Goal: Information Seeking & Learning: Learn about a topic

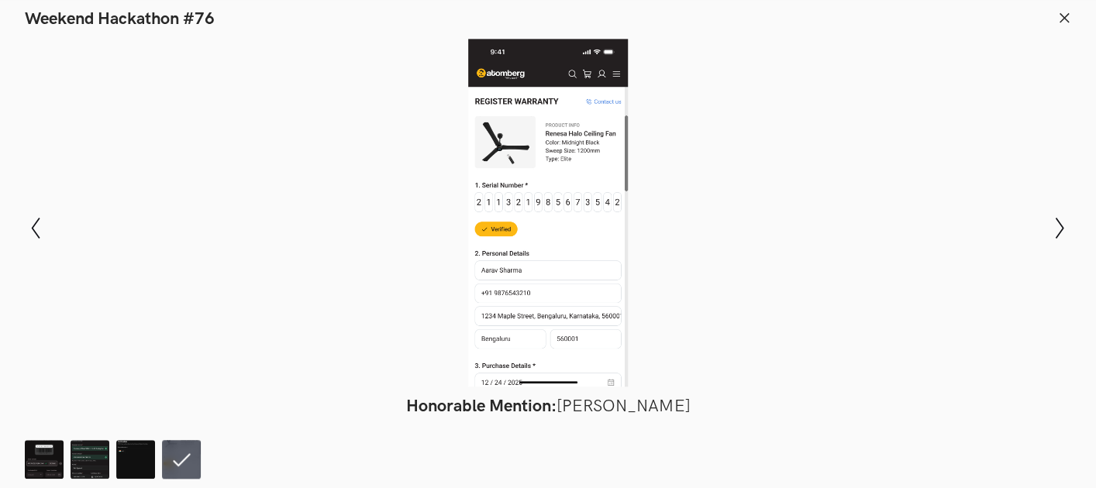
scroll to position [1271, 0]
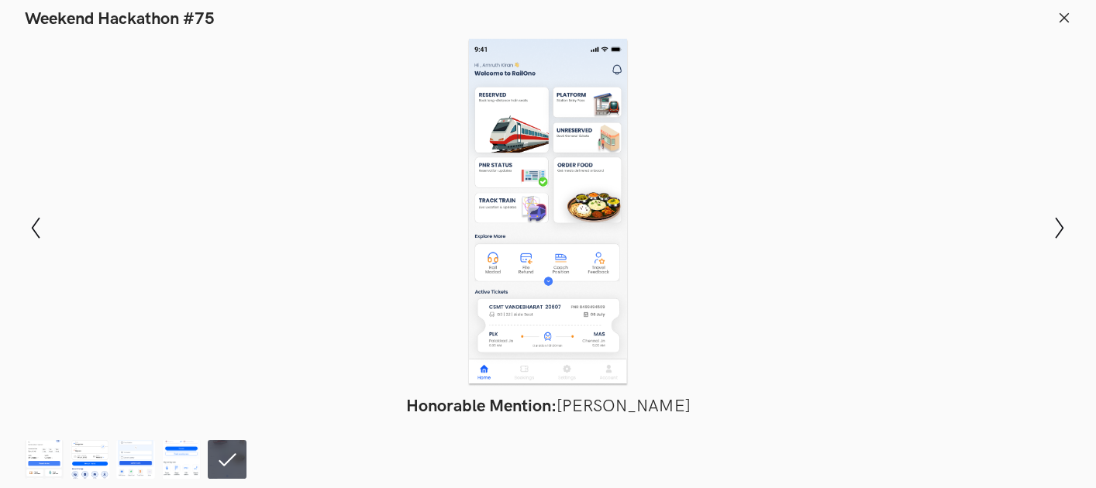
scroll to position [1037, 0]
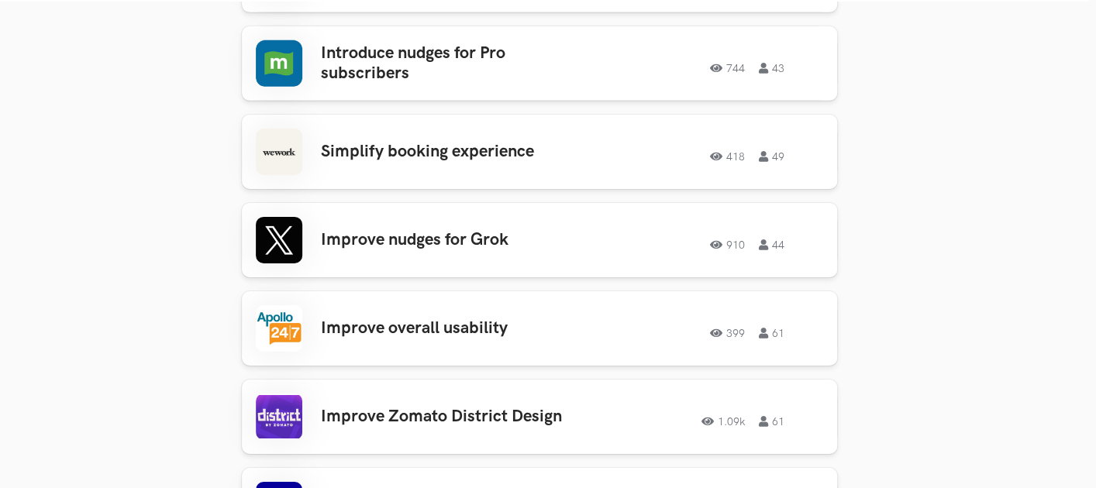
scroll to position [2290, 9]
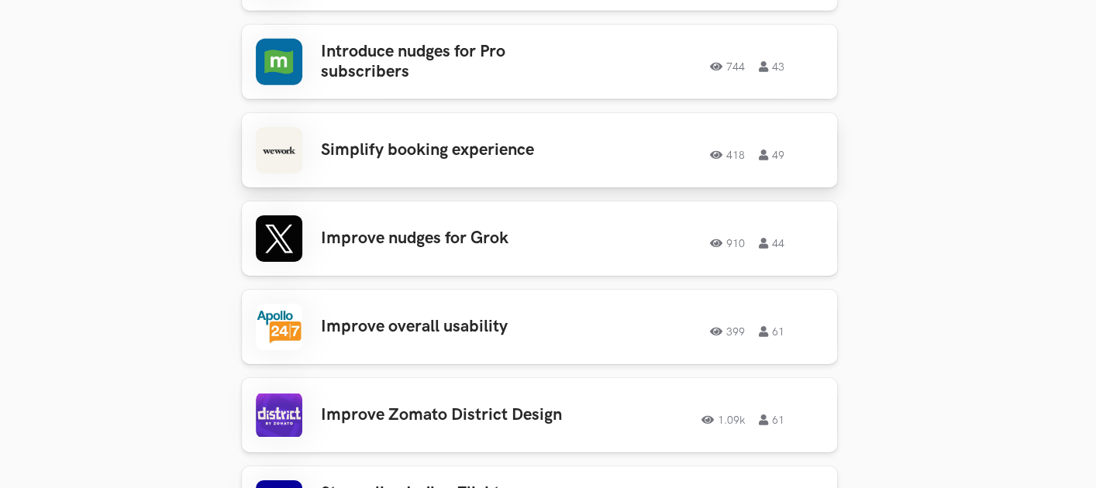
click at [375, 140] on h3 "Simplify booking experience" at bounding box center [442, 150] width 242 height 20
